Goal: Transaction & Acquisition: Purchase product/service

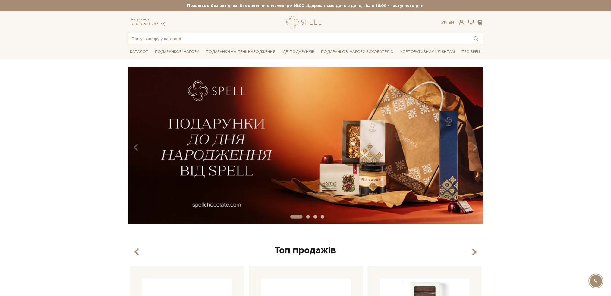
click at [162, 36] on input "text" at bounding box center [298, 38] width 341 height 11
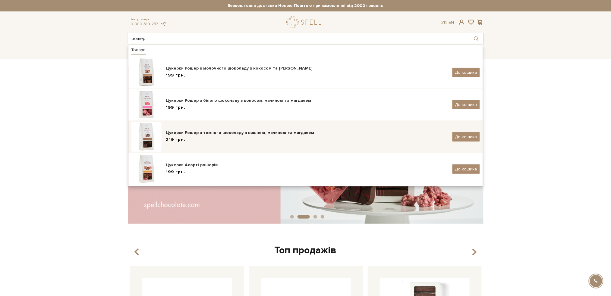
type input "рошер"
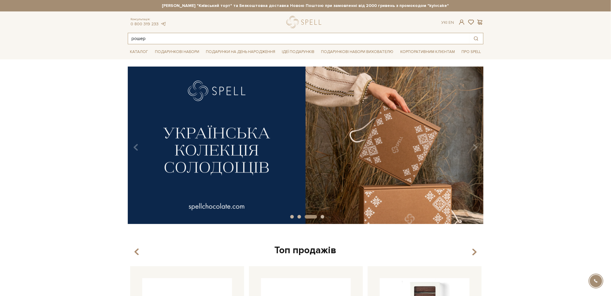
click at [163, 38] on input "рошер" at bounding box center [298, 38] width 341 height 11
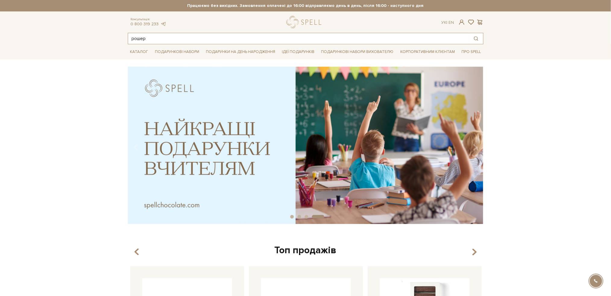
click at [158, 36] on input "рошер" at bounding box center [298, 38] width 341 height 11
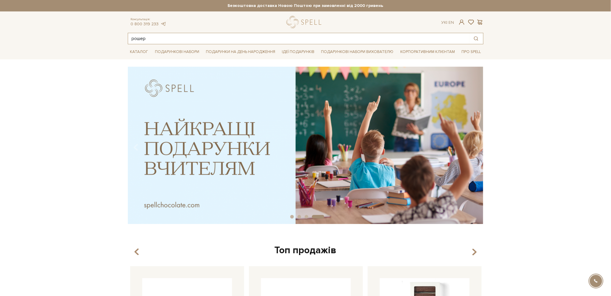
click at [170, 37] on input "рошер" at bounding box center [298, 38] width 341 height 11
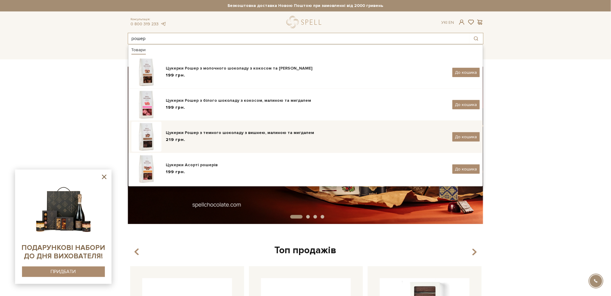
click at [291, 135] on div "Цукерки Рошер з темного шоколаду з вишнею, малиною та мигдалем" at bounding box center [307, 133] width 282 height 6
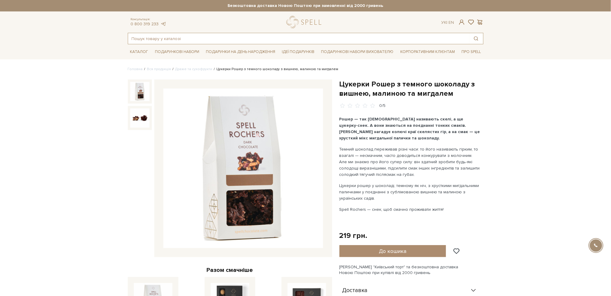
click at [273, 43] on input "text" at bounding box center [298, 38] width 341 height 11
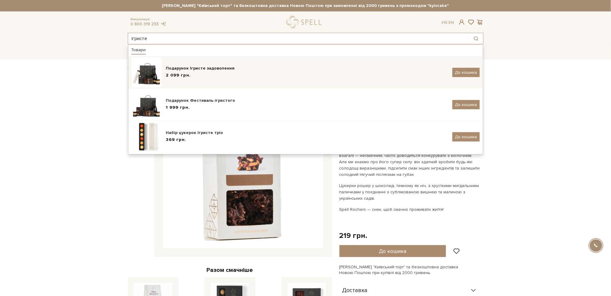
type input "ігристе"
click at [150, 74] on img at bounding box center [146, 72] width 30 height 30
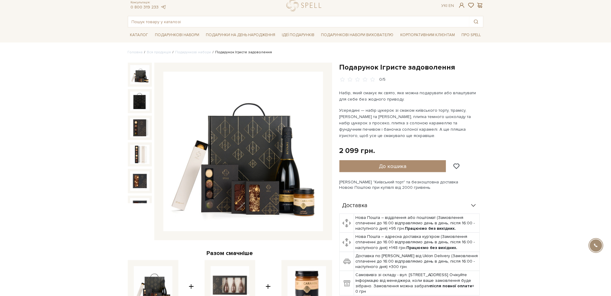
scroll to position [80, 0]
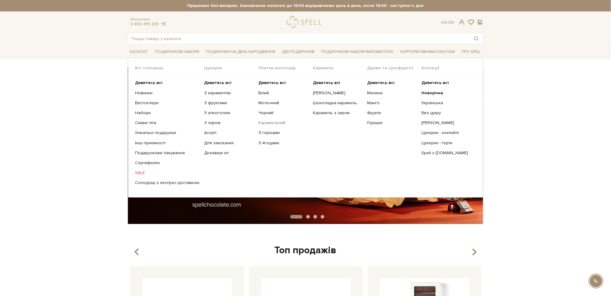
click at [264, 124] on link "Карамельний" at bounding box center [284, 122] width 50 height 5
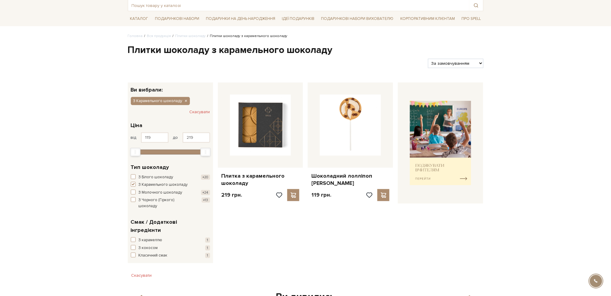
scroll to position [80, 0]
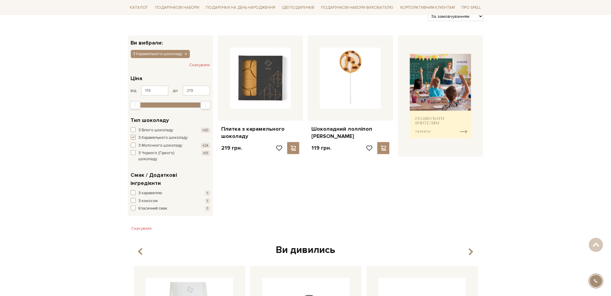
click at [133, 137] on span "button" at bounding box center [133, 137] width 5 height 5
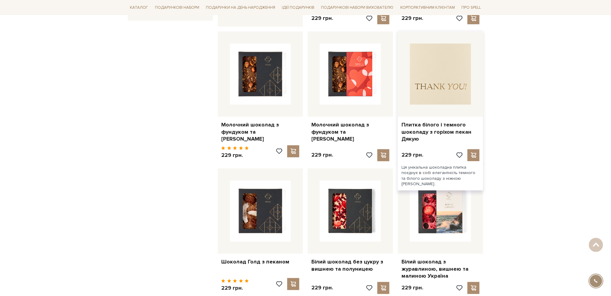
scroll to position [362, 0]
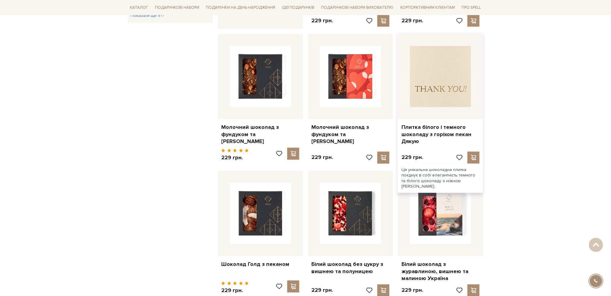
click at [445, 68] on img at bounding box center [440, 76] width 61 height 61
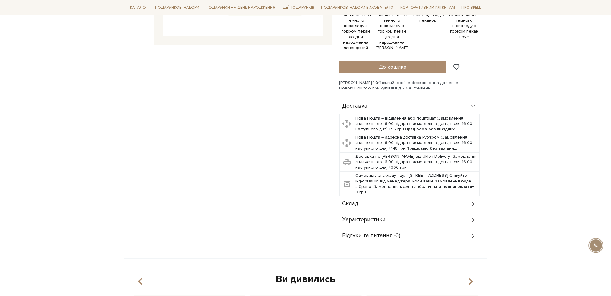
scroll to position [241, 0]
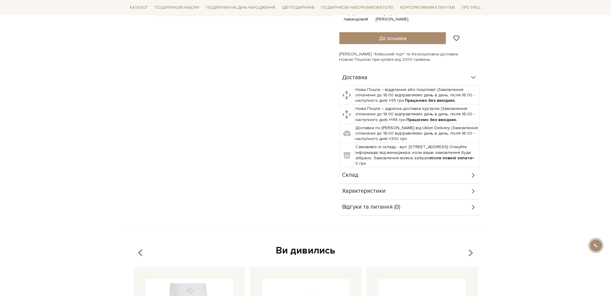
click at [471, 175] on div "Склад" at bounding box center [409, 176] width 140 height 16
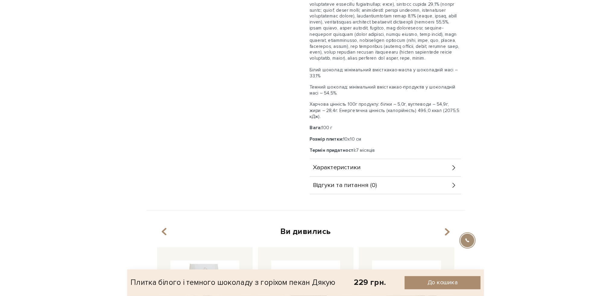
scroll to position [329, 0]
